Goal: Information Seeking & Learning: Check status

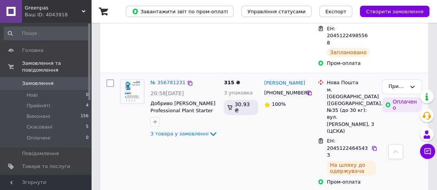
scroll to position [242, 0]
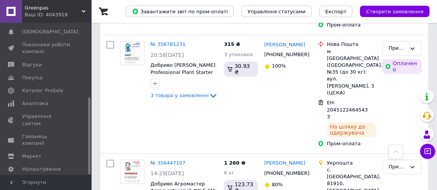
scroll to position [311, 0]
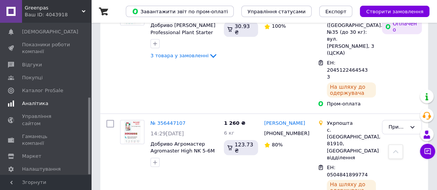
click at [31, 100] on span "Аналітика" at bounding box center [35, 103] width 26 height 7
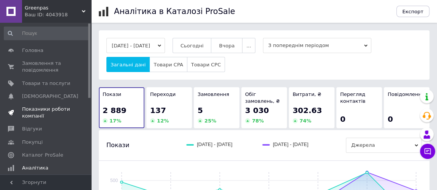
click at [41, 110] on span "Показники роботи компанії" at bounding box center [46, 113] width 48 height 14
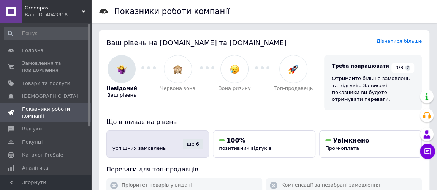
click at [128, 146] on span "успішних замовлень" at bounding box center [139, 149] width 53 height 6
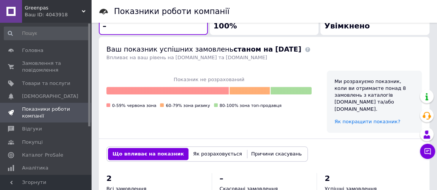
scroll to position [226, 0]
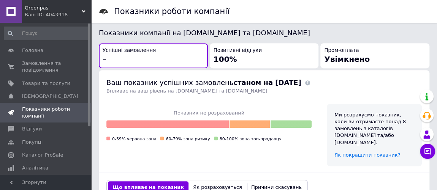
click at [208, 182] on button "Як розраховується" at bounding box center [218, 188] width 58 height 12
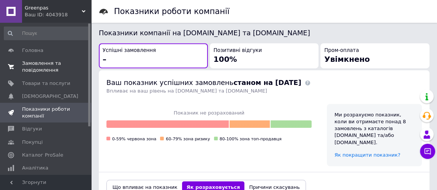
click at [35, 62] on span "Замовлення та повідомлення" at bounding box center [46, 67] width 48 height 14
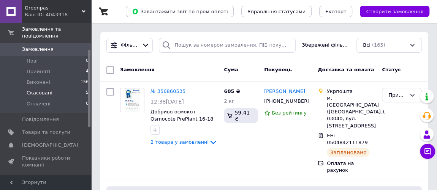
scroll to position [69, 0]
